Goal: Navigation & Orientation: Understand site structure

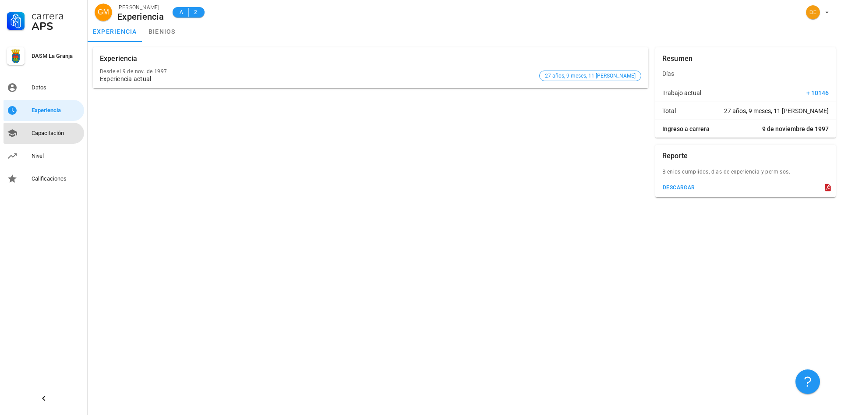
click at [43, 134] on div "Capacitación" at bounding box center [56, 133] width 49 height 7
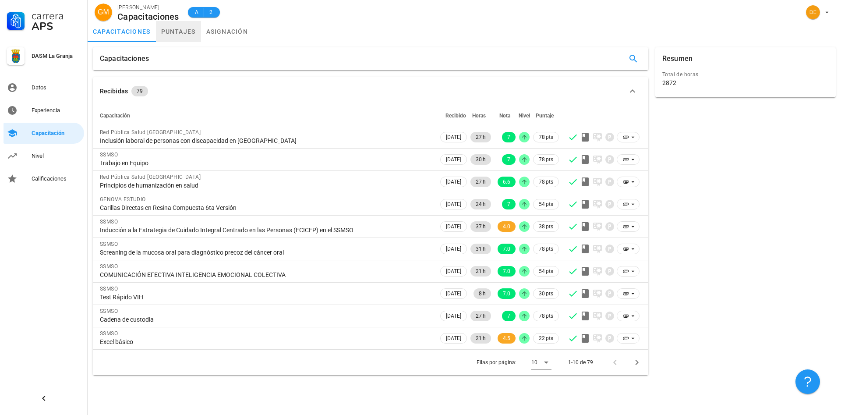
click at [178, 28] on link "puntajes" at bounding box center [178, 31] width 45 height 21
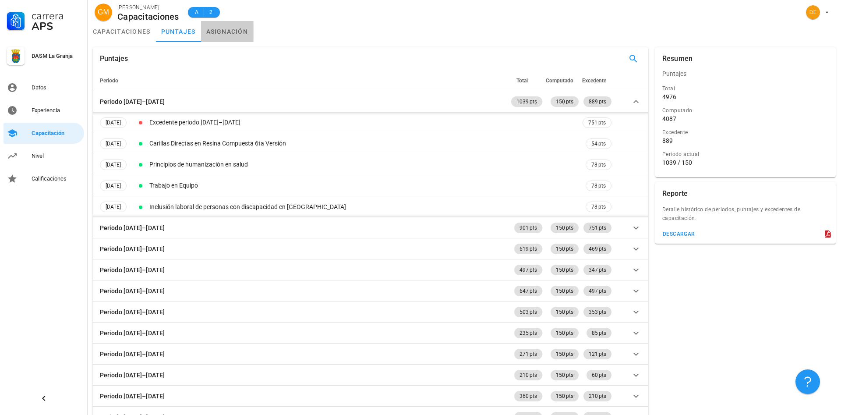
click at [226, 31] on link "asignación" at bounding box center [227, 31] width 53 height 21
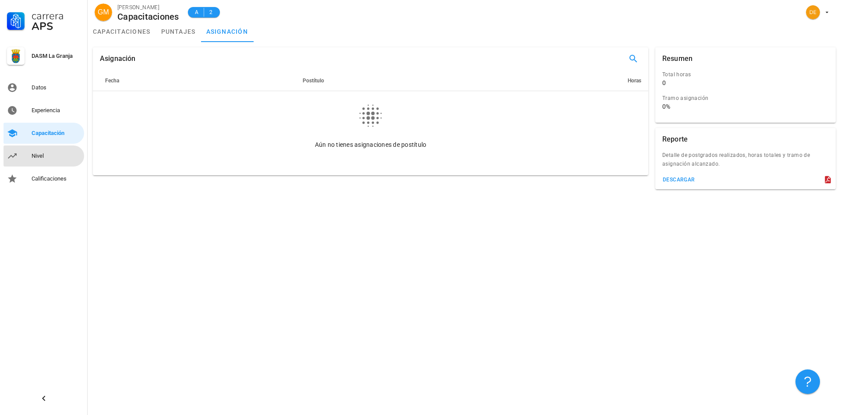
click at [39, 154] on div "Nivel" at bounding box center [56, 155] width 49 height 7
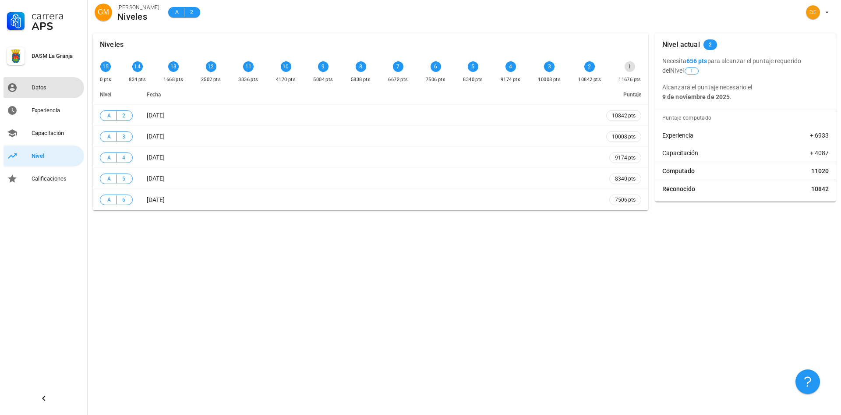
click at [39, 85] on div "Datos" at bounding box center [56, 87] width 49 height 7
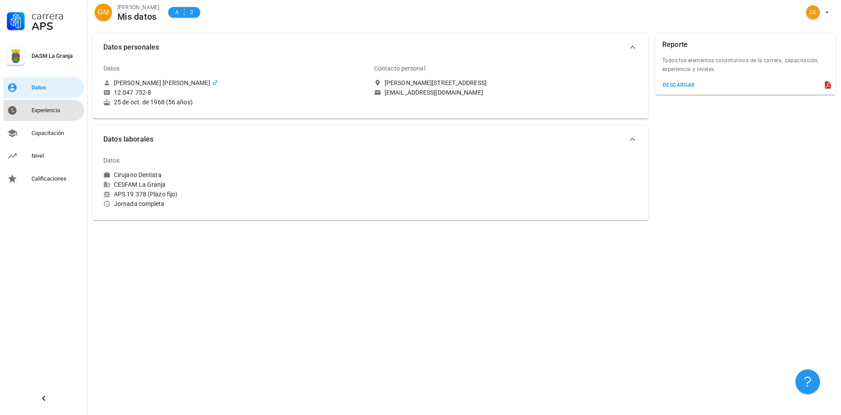
click at [57, 113] on div "Experiencia" at bounding box center [56, 110] width 49 height 7
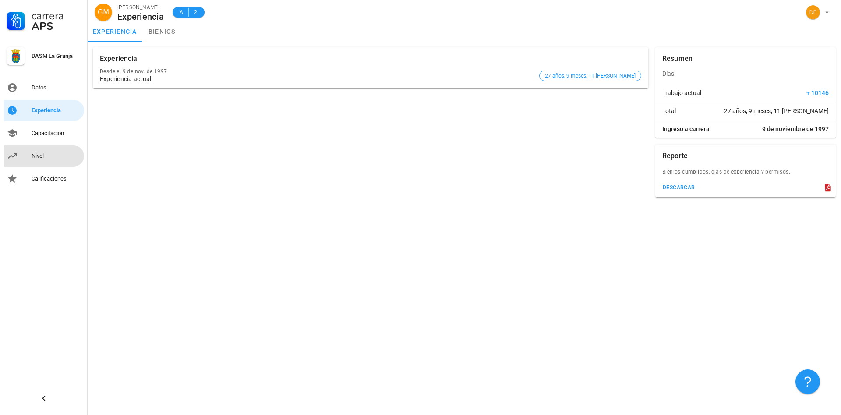
click at [39, 159] on div "Nivel" at bounding box center [56, 156] width 49 height 14
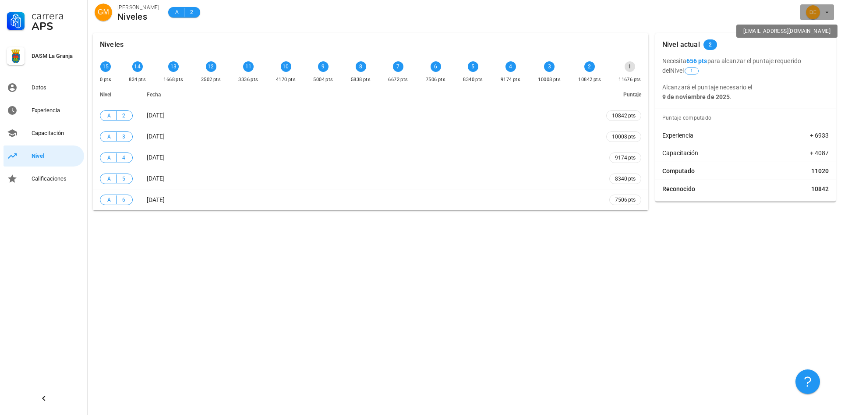
click at [827, 11] on icon "button" at bounding box center [827, 12] width 7 height 7
click at [819, 34] on div "Salir" at bounding box center [822, 34] width 14 height 18
